Goal: Transaction & Acquisition: Subscribe to service/newsletter

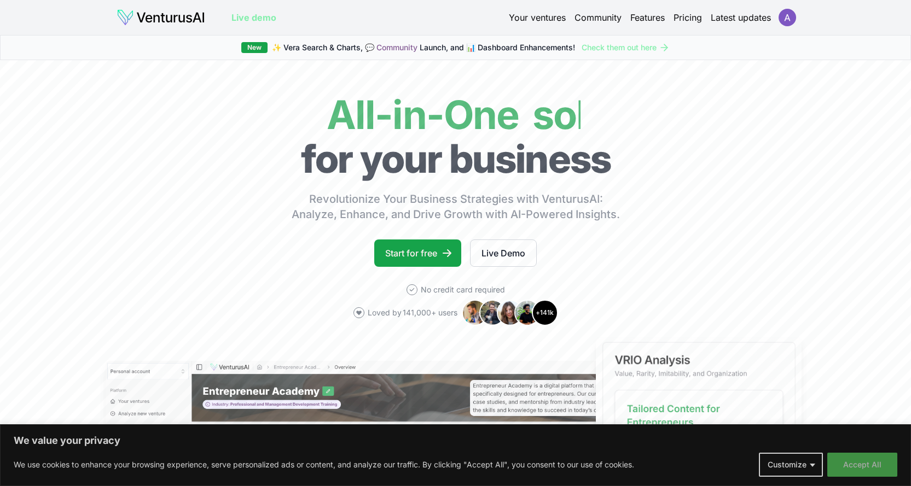
click at [866, 465] on button "Accept All" at bounding box center [862, 465] width 70 height 24
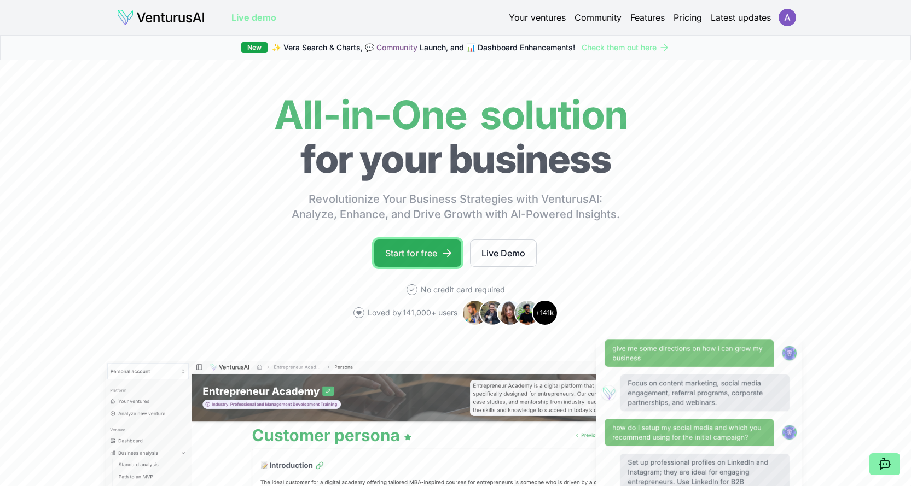
click at [426, 252] on link "Start for free" at bounding box center [417, 253] width 87 height 27
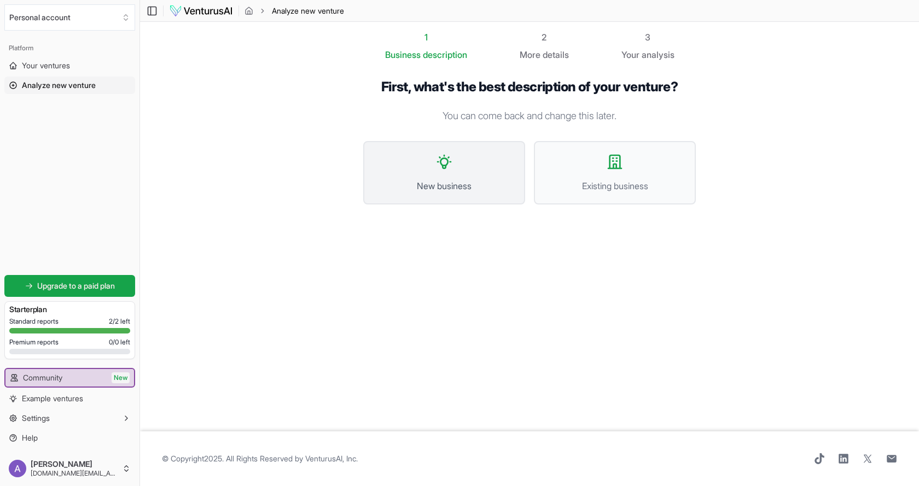
click at [459, 185] on span "New business" at bounding box center [444, 185] width 138 height 13
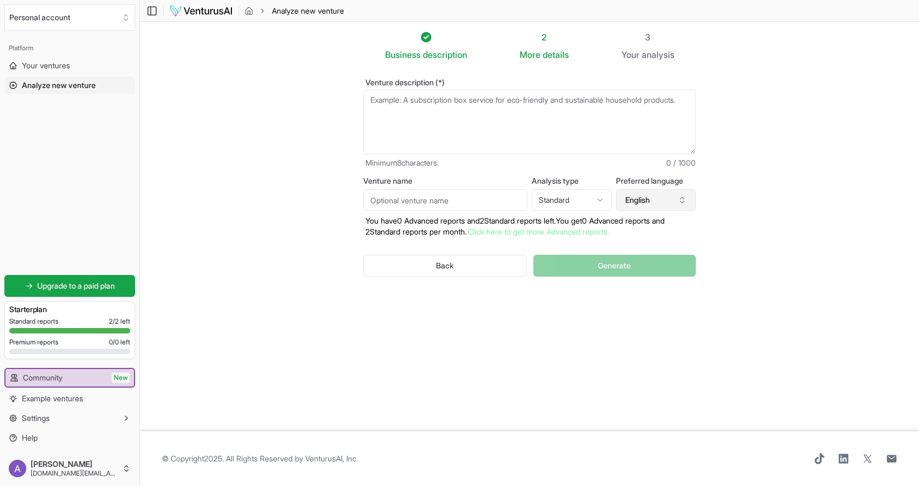
click at [641, 194] on button "English" at bounding box center [656, 200] width 80 height 22
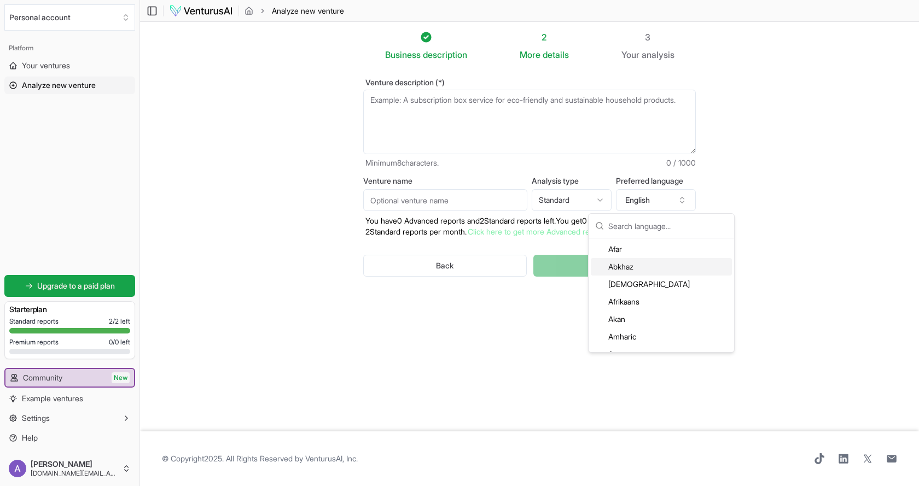
scroll to position [160, 0]
drag, startPoint x: 656, startPoint y: 241, endPoint x: 651, endPoint y: 233, distance: 8.8
click at [654, 241] on div "Avaric" at bounding box center [661, 247] width 141 height 18
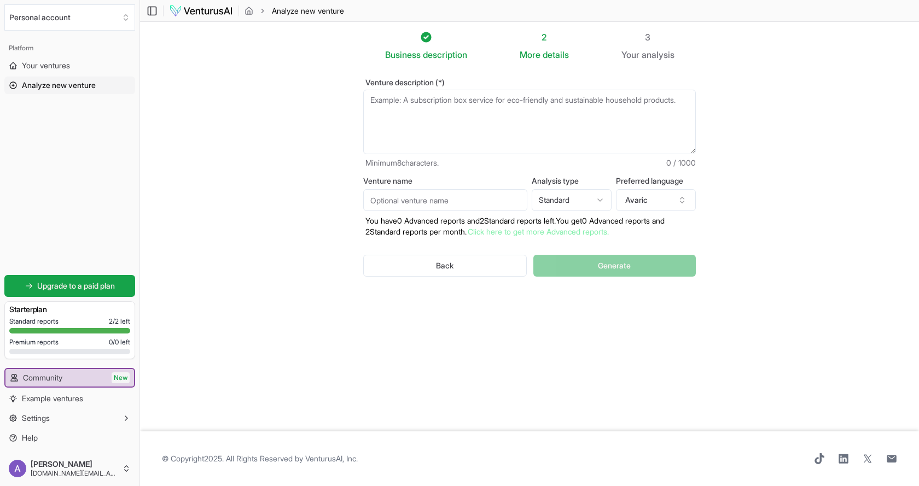
click at [651, 228] on p "You have 0 Advanced reports and 2 Standard reports left. Y ou get 0 Advanced re…" at bounding box center [529, 227] width 333 height 22
click at [648, 203] on button "Avaric" at bounding box center [656, 200] width 80 height 22
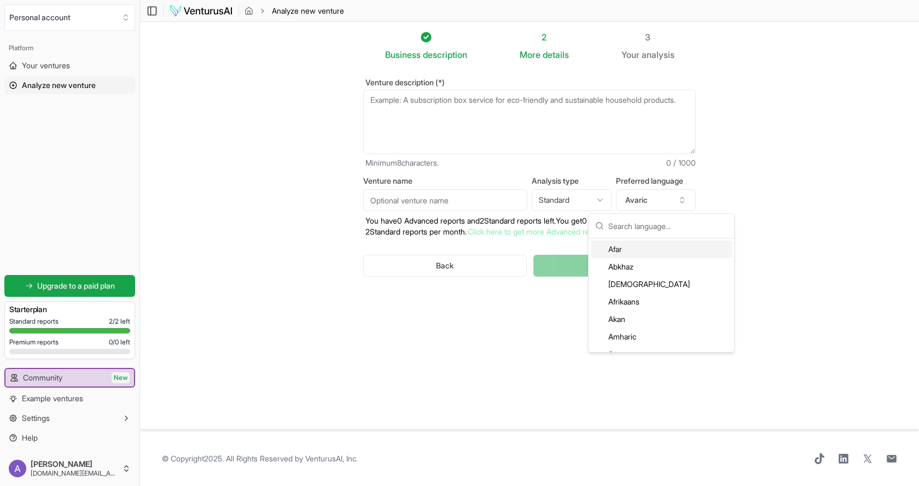
click at [644, 223] on input "text" at bounding box center [667, 226] width 119 height 24
type input "ق"
type input "r"
type input "arb"
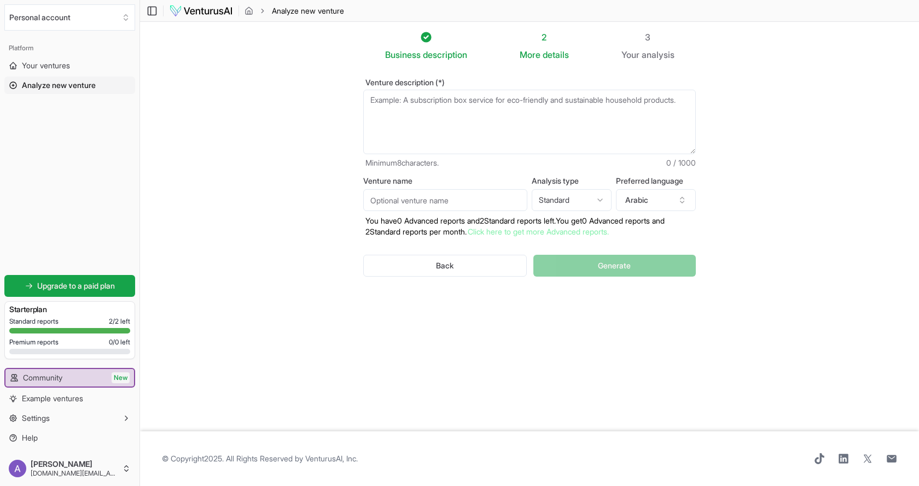
click at [563, 202] on html "We value your privacy We use cookies to enhance your browsing experience, serve…" at bounding box center [459, 243] width 919 height 486
click at [442, 201] on html "We value your privacy We use cookies to enhance your browsing experience, serve…" at bounding box center [459, 243] width 919 height 486
click at [453, 201] on input "Venture name" at bounding box center [445, 200] width 164 height 22
drag, startPoint x: 413, startPoint y: 191, endPoint x: 258, endPoint y: 189, distance: 155.9
click at [241, 191] on section "Business description 2 More details 3 Your analysis Venture description (*) Min…" at bounding box center [529, 227] width 779 height 410
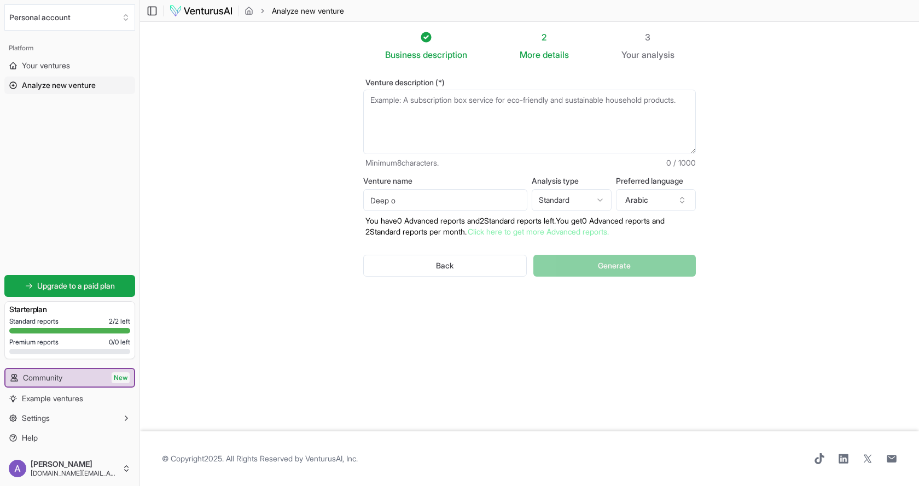
paste input "Ocean for bussins management"
type input "Deep Ocean for bussins management"
drag, startPoint x: 485, startPoint y: 136, endPoint x: 494, endPoint y: 133, distance: 10.1
click at [492, 133] on textarea "Venture description (*)" at bounding box center [529, 122] width 333 height 65
paste textarea "lore ipsum dolor si amet consec adipisci elits doe temp incidid utla etdo ma al…"
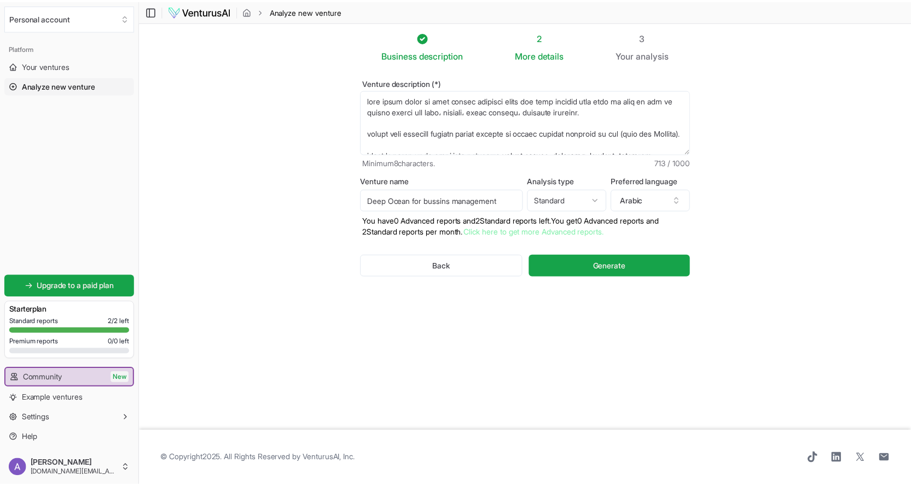
scroll to position [268, 0]
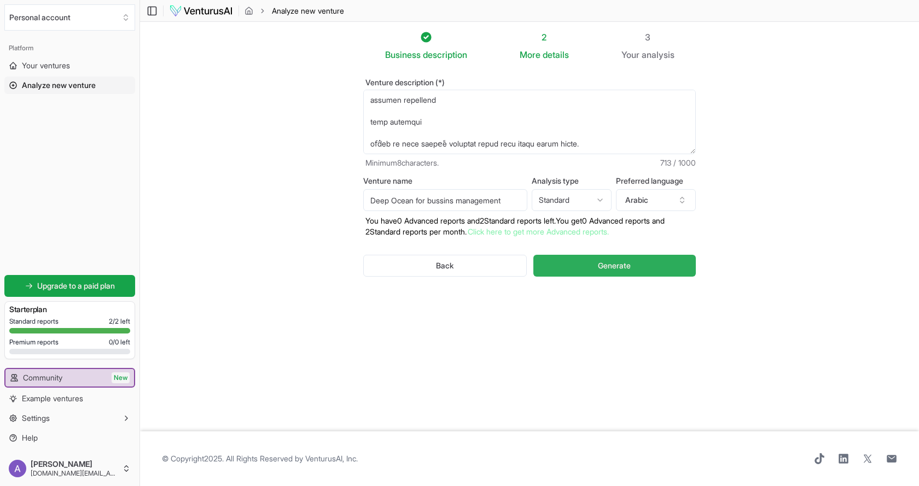
type textarea "lore ipsum dolor si amet consec adipisci elits doe temp incidid utla etdo ma al…"
click at [586, 263] on button "Generate" at bounding box center [614, 266] width 162 height 22
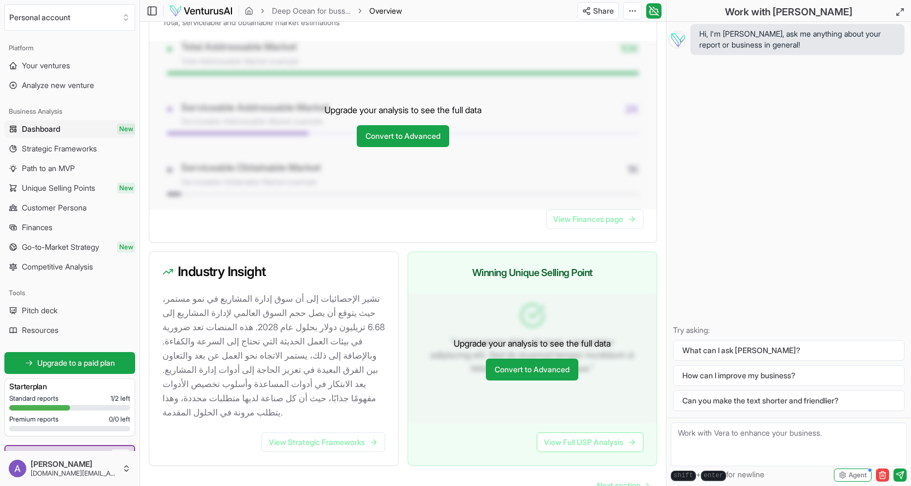
scroll to position [969, 0]
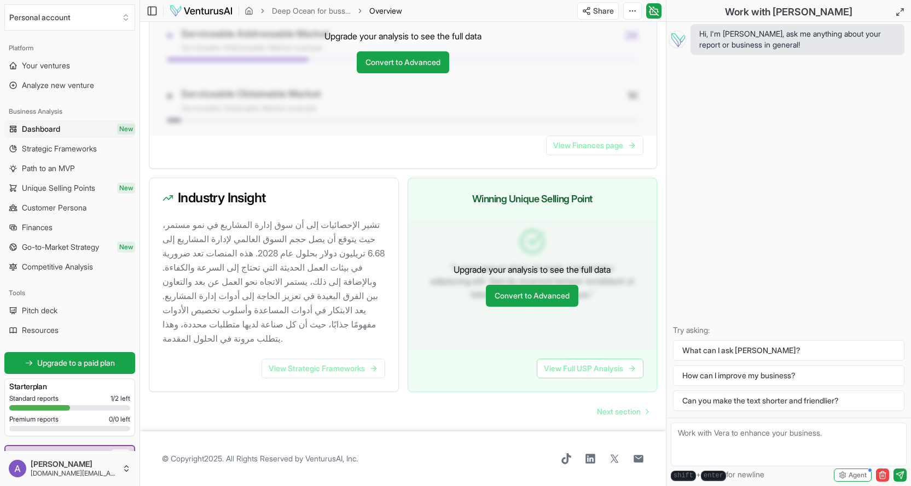
click at [63, 130] on link "Dashboard New" at bounding box center [69, 129] width 131 height 18
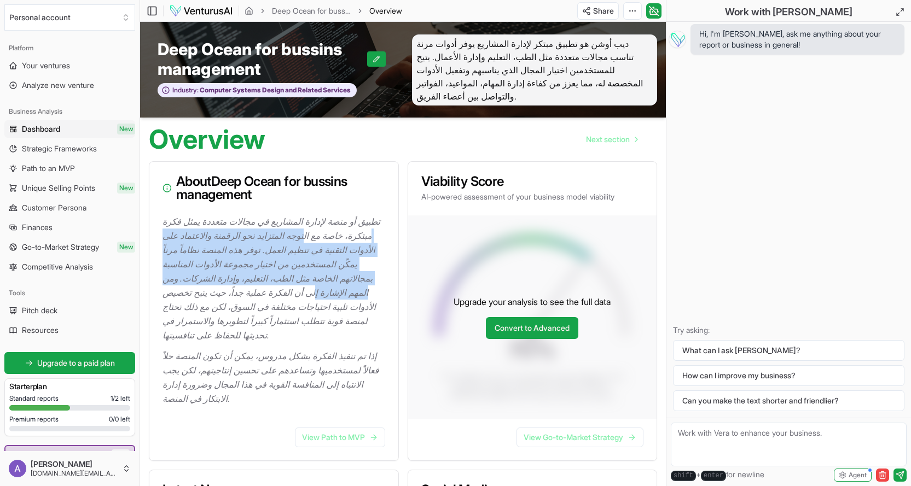
drag, startPoint x: 305, startPoint y: 241, endPoint x: 334, endPoint y: 284, distance: 52.0
click at [318, 292] on p "تطبيق أو منصة لإدارة المشاريع في مجالات متعددة يمثل فكرة مبتكرة، خاصة مع التوجه…" at bounding box center [275, 278] width 227 height 128
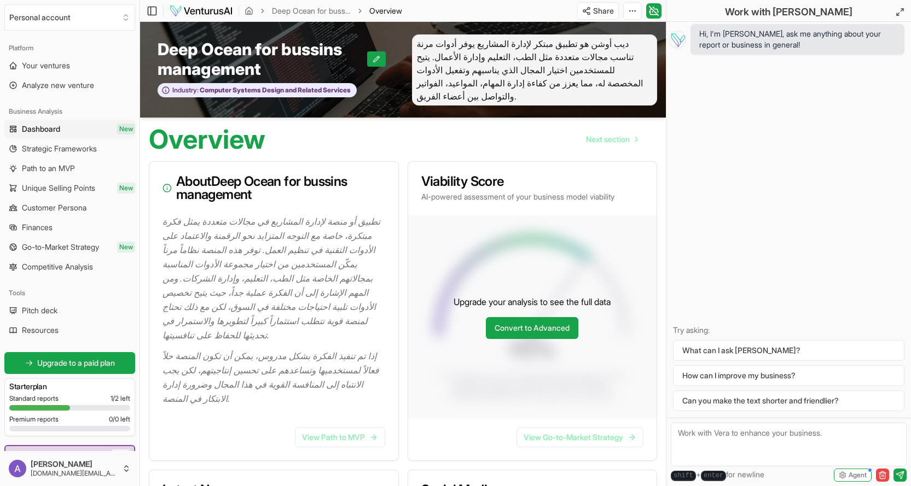
click at [525, 343] on div "Upgrade your analysis to see the full data Convert to Advanced" at bounding box center [532, 317] width 249 height 203
click at [528, 334] on link "Convert to Advanced" at bounding box center [532, 328] width 92 height 22
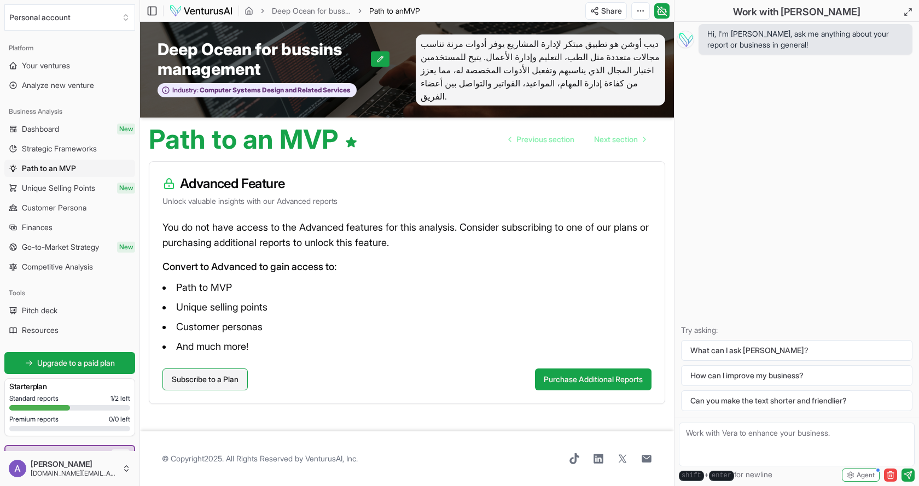
click at [212, 380] on link "Subscribe to a Plan" at bounding box center [204, 380] width 85 height 22
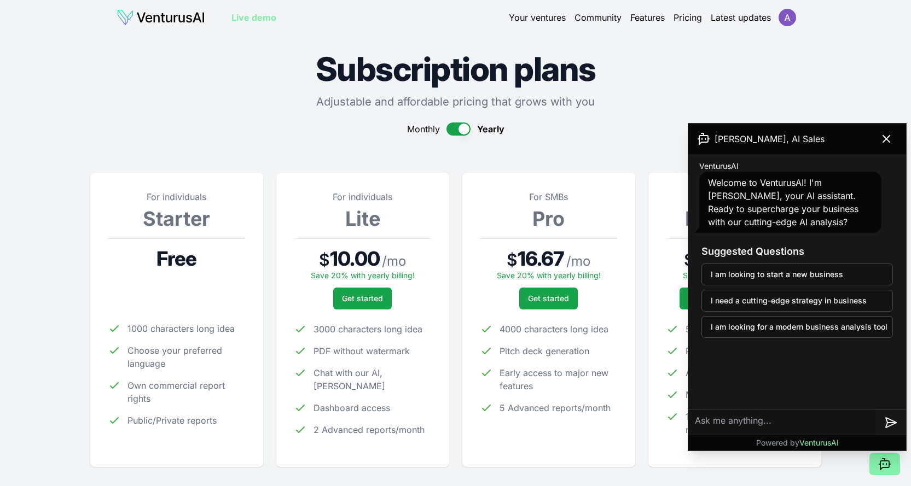
click at [888, 141] on icon at bounding box center [886, 138] width 13 height 13
